Goal: Task Accomplishment & Management: Complete application form

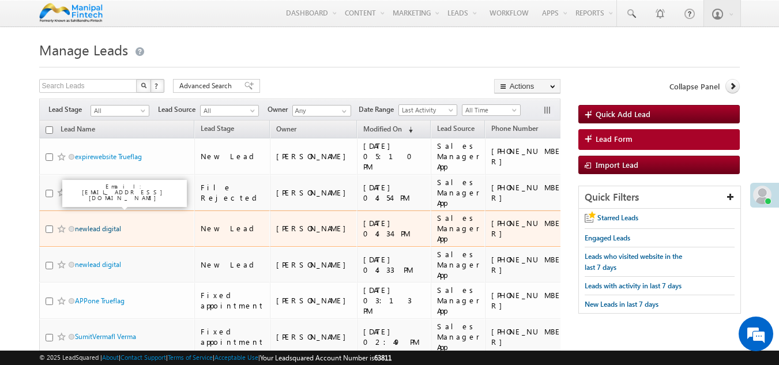
click at [106, 224] on link "newlead digital" at bounding box center [98, 228] width 46 height 9
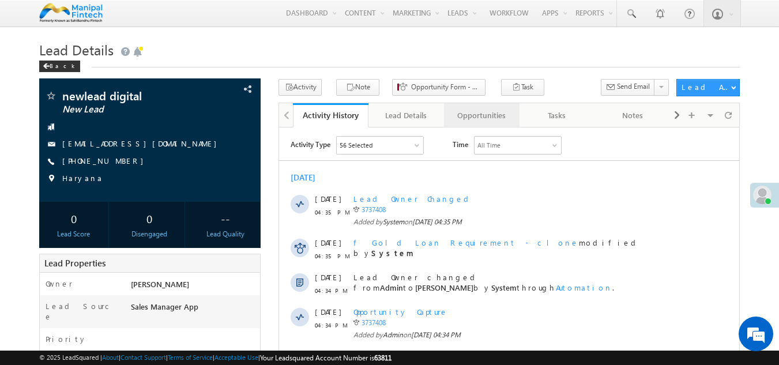
click at [480, 122] on div "Opportunities" at bounding box center [481, 115] width 56 height 14
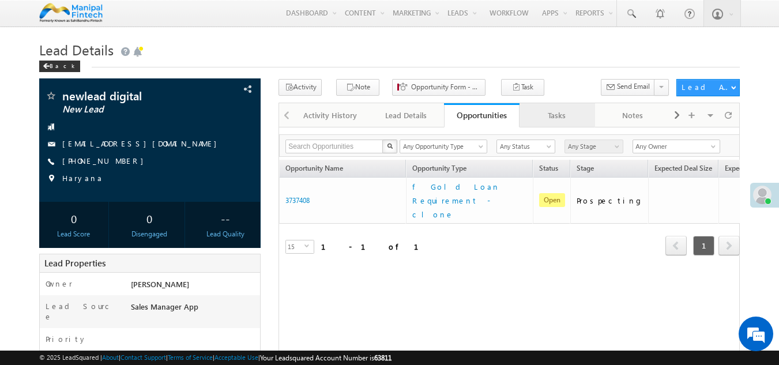
click at [555, 116] on div "Tasks" at bounding box center [557, 115] width 56 height 14
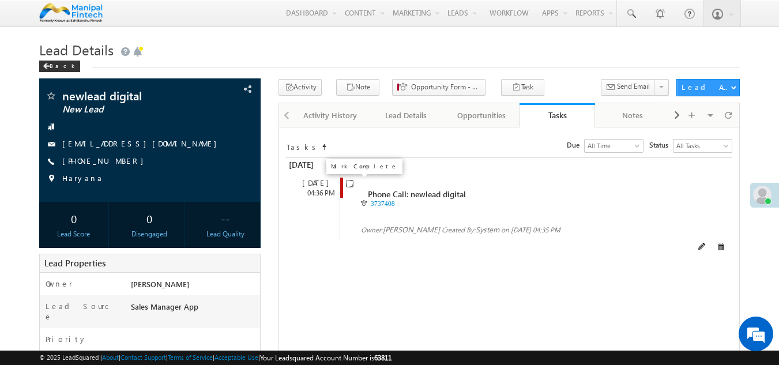
click at [348, 187] on input "checkbox" at bounding box center [349, 183] width 7 height 7
checkbox input "false"
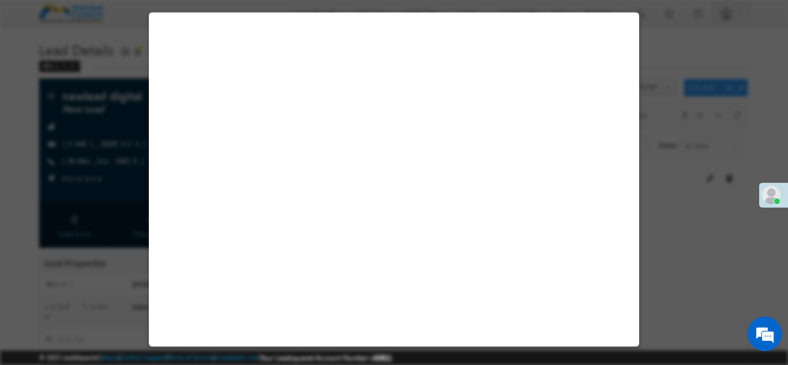
select select "Sales Manager App"
select select "Fresh Lead"
select select "Doorstep"
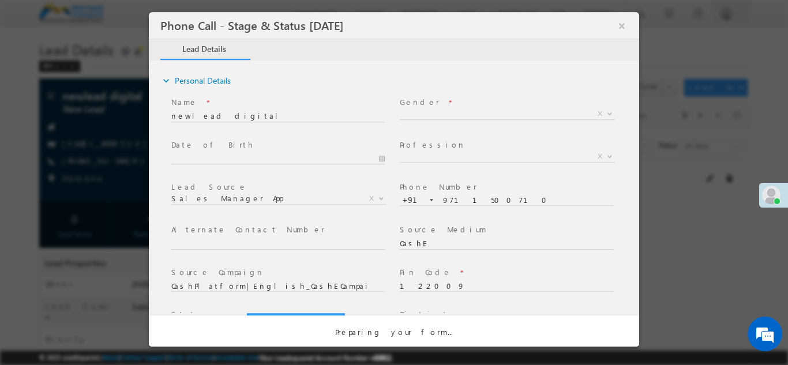
select select "Open"
select select "Fresh Lead"
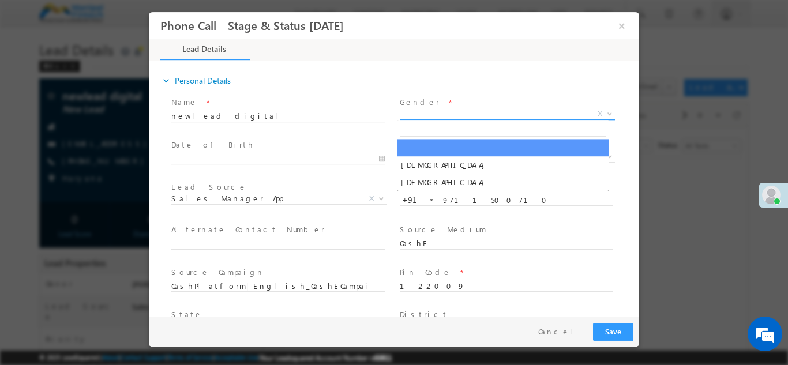
click at [421, 109] on span "X" at bounding box center [507, 114] width 215 height 12
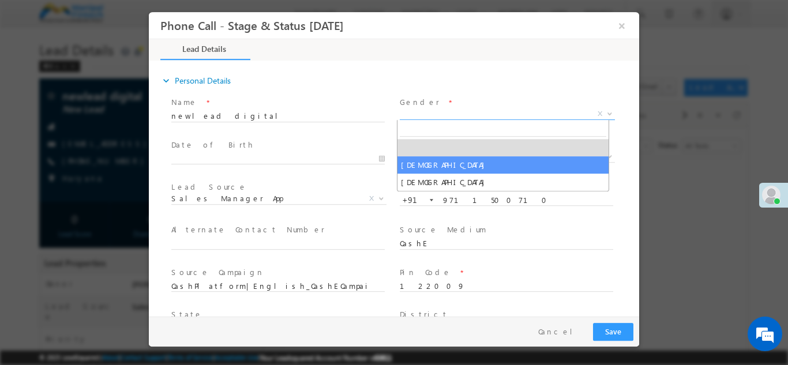
select select "[DEMOGRAPHIC_DATA]"
type input "[DATE] 5:28 PM"
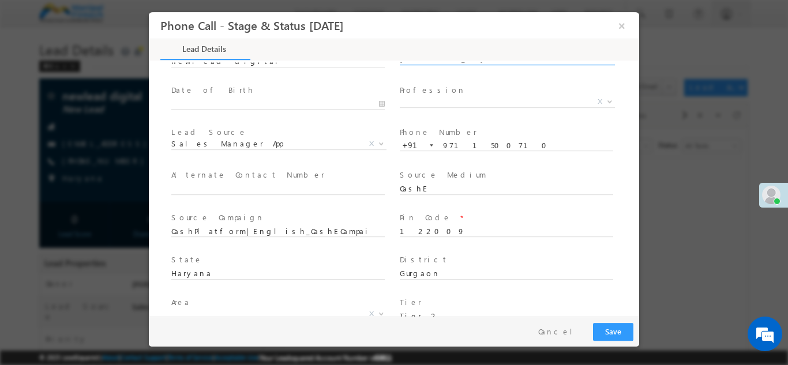
type input "0"
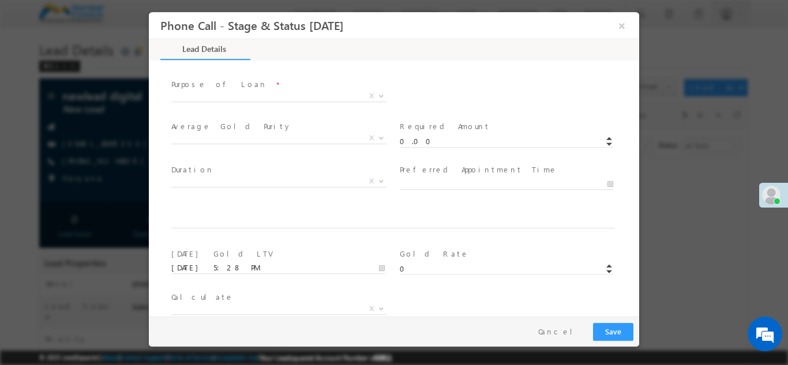
scroll to position [442, 0]
click at [421, 141] on input "0.00" at bounding box center [506, 142] width 213 height 12
type input "200000.00"
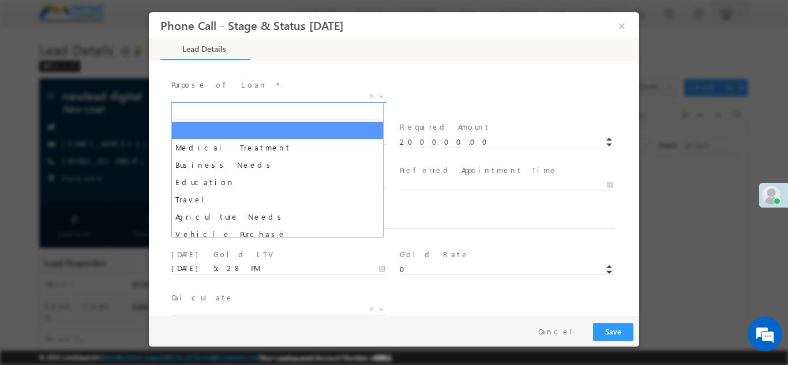
click at [323, 95] on span "X" at bounding box center [278, 97] width 215 height 12
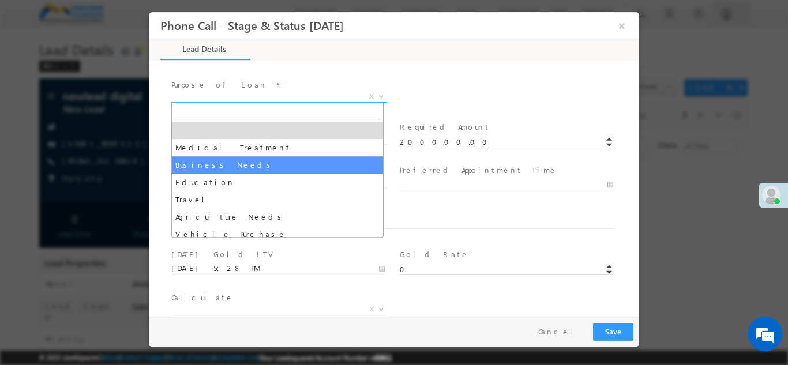
select select "Business Needs"
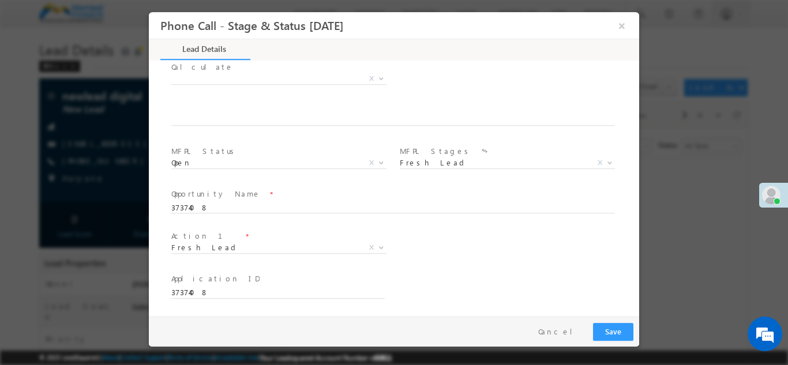
scroll to position [673, 0]
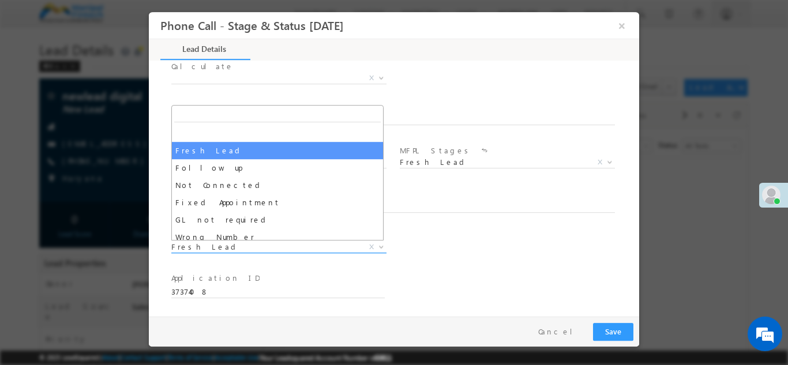
click at [268, 247] on span "Fresh Lead" at bounding box center [264, 246] width 187 height 10
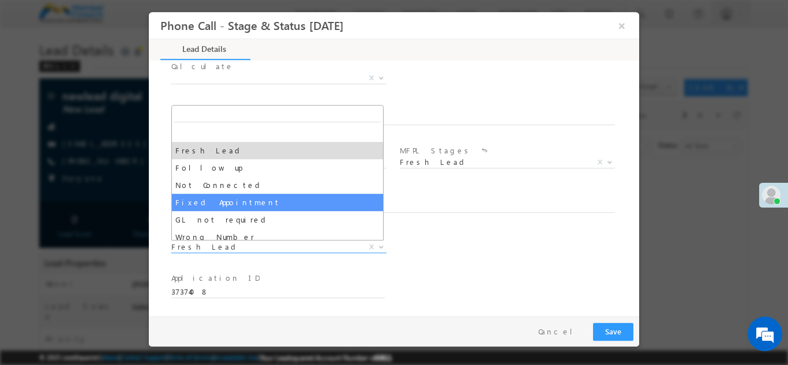
select select "Fixed Appointment"
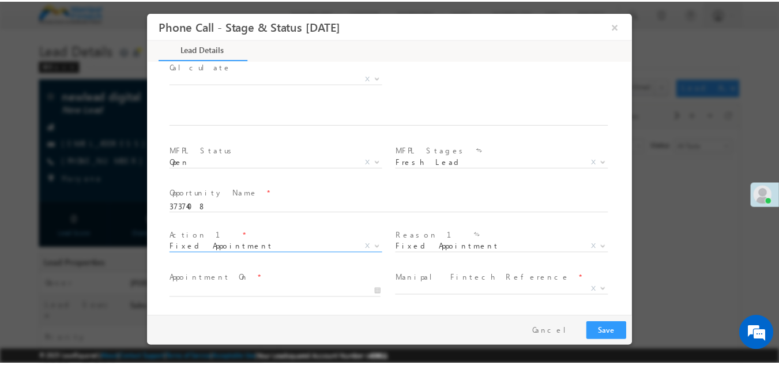
scroll to position [758, 0]
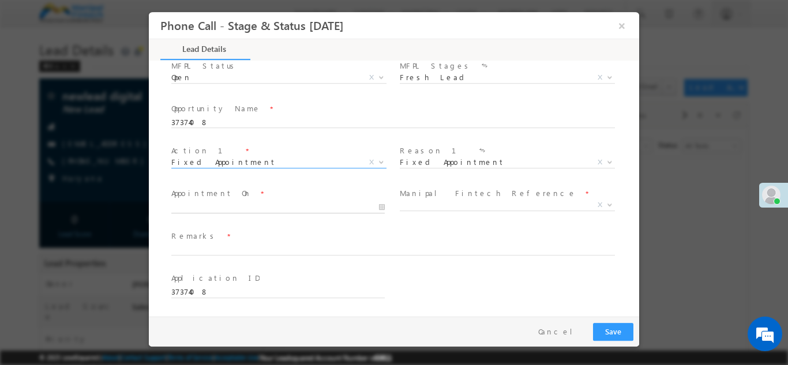
type input "[DATE] 5:29 PM"
type input "29"
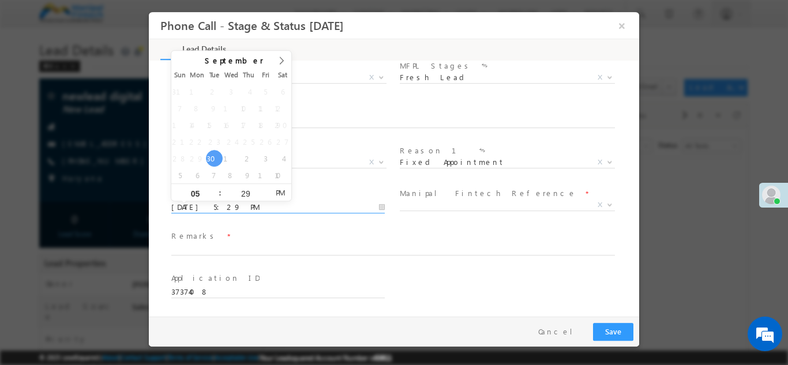
click at [265, 206] on input "[DATE] 5:29 PM" at bounding box center [277, 207] width 213 height 12
type input "[DATE] 6:29 PM"
type input "06"
click at [214, 190] on span at bounding box center [215, 187] width 8 height 9
click at [240, 195] on input "29" at bounding box center [245, 192] width 48 height 7
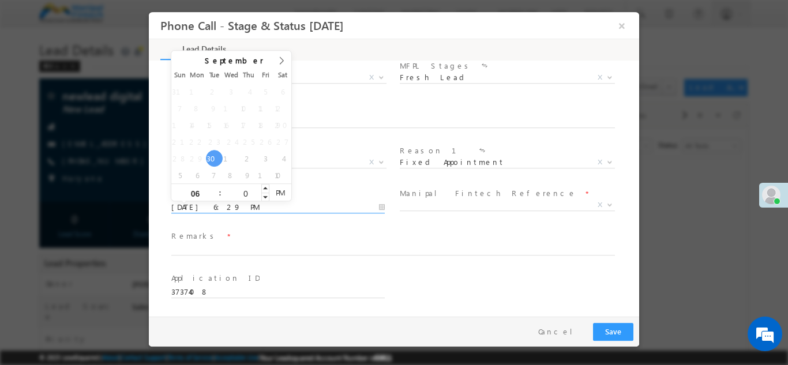
type input "00"
type input "[DATE] 6:00 PM"
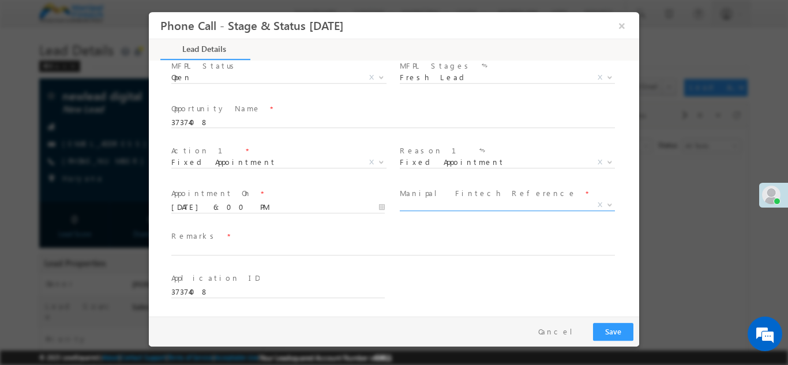
drag, startPoint x: 525, startPoint y: 211, endPoint x: 510, endPoint y: 208, distance: 15.4
click at [510, 208] on span "X" at bounding box center [507, 207] width 215 height 12
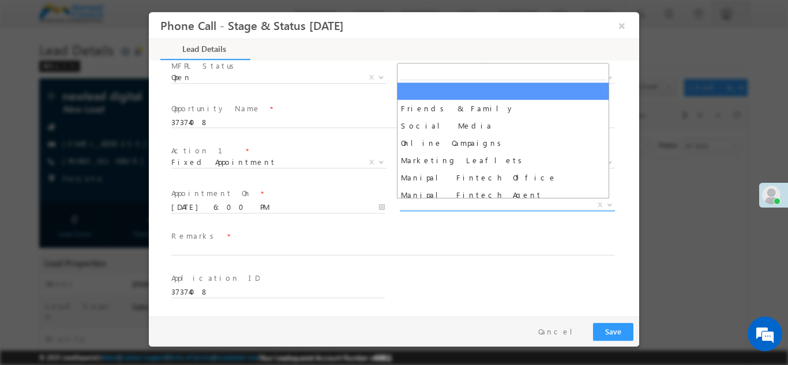
click at [510, 208] on span "X" at bounding box center [507, 205] width 215 height 12
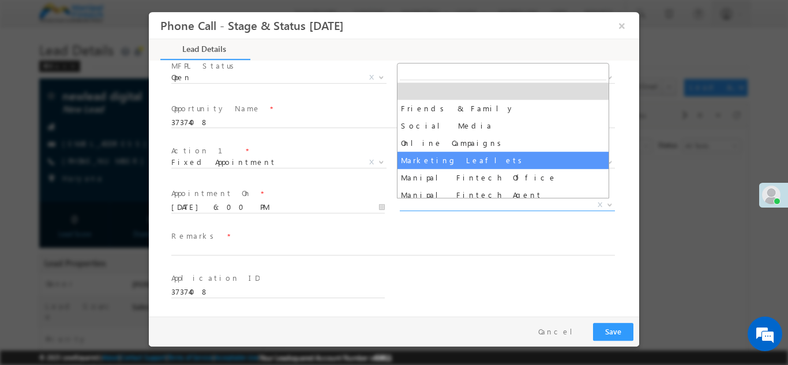
select select "Marketing Leaflets"
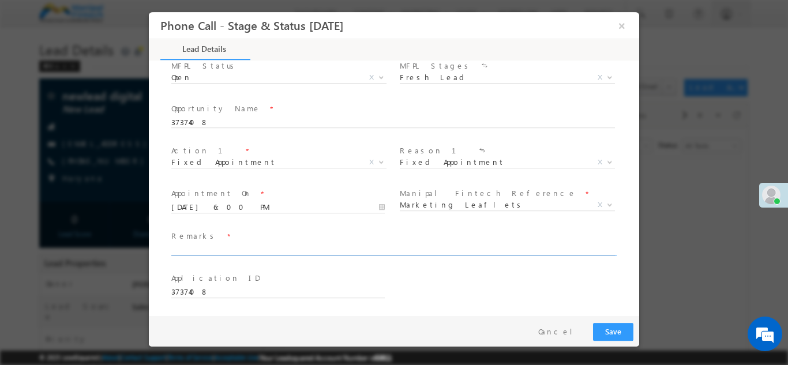
click at [338, 251] on input "text" at bounding box center [392, 250] width 443 height 12
type input "ok"
click at [609, 322] on button "Save" at bounding box center [613, 331] width 40 height 18
